Goal: Information Seeking & Learning: Check status

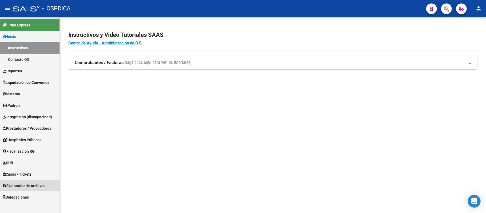
click at [31, 185] on span "Explorador de Archivos" at bounding box center [24, 186] width 43 height 6
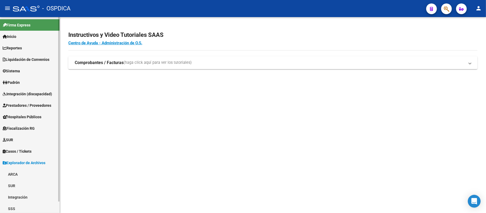
click at [36, 91] on span "Integración (discapacidad)" at bounding box center [27, 94] width 49 height 6
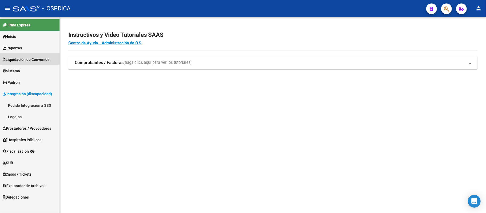
click at [38, 57] on span "Liquidación de Convenios" at bounding box center [26, 60] width 47 height 6
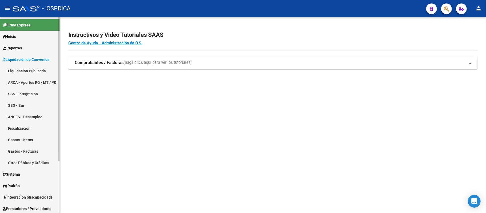
click at [38, 57] on span "Liquidación de Convenios" at bounding box center [26, 60] width 47 height 6
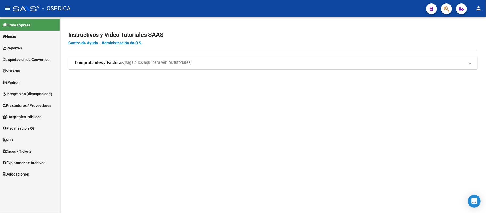
click at [24, 81] on link "Padrón" at bounding box center [30, 82] width 60 height 11
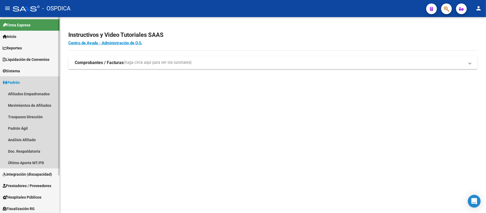
click at [28, 82] on link "Padrón" at bounding box center [30, 82] width 60 height 11
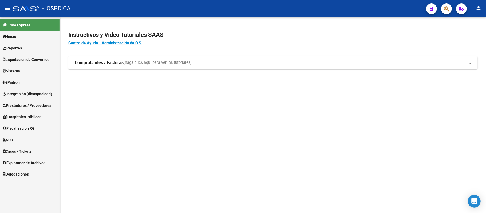
click at [41, 106] on span "Prestadores / Proveedores" at bounding box center [27, 105] width 49 height 6
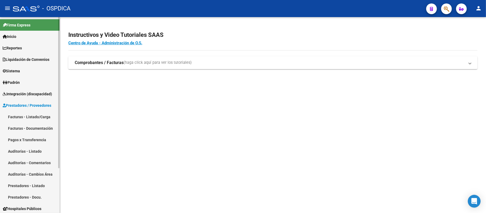
click at [39, 115] on link "Facturas - Listado/Carga" at bounding box center [30, 116] width 60 height 11
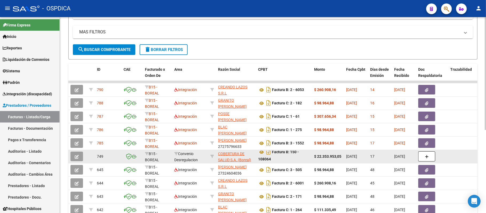
scroll to position [118, 0]
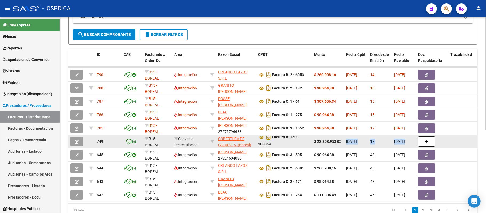
drag, startPoint x: 407, startPoint y: 143, endPoint x: 468, endPoint y: 144, distance: 61.4
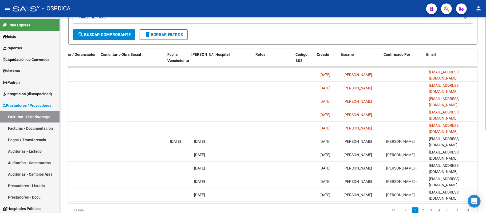
scroll to position [0, 887]
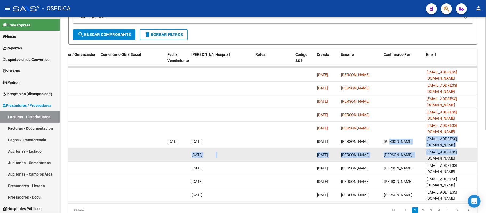
drag, startPoint x: 389, startPoint y: 142, endPoint x: 452, endPoint y: 148, distance: 63.0
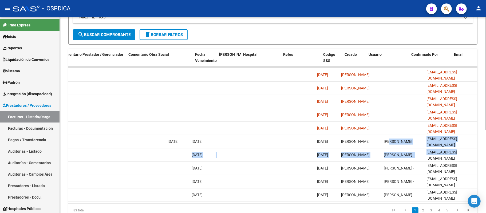
scroll to position [0, 0]
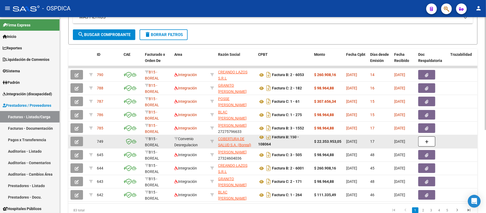
click at [166, 141] on div "B15 - BOREAL" at bounding box center [157, 141] width 25 height 11
click at [354, 141] on span "[DATE]" at bounding box center [351, 141] width 11 height 4
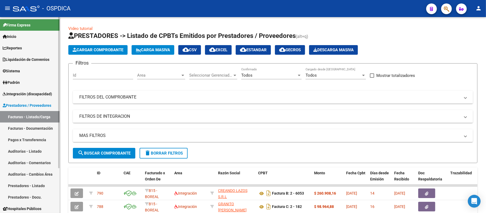
click at [34, 117] on link "Facturas - Listado/Carga" at bounding box center [30, 116] width 60 height 11
